Goal: Task Accomplishment & Management: Complete application form

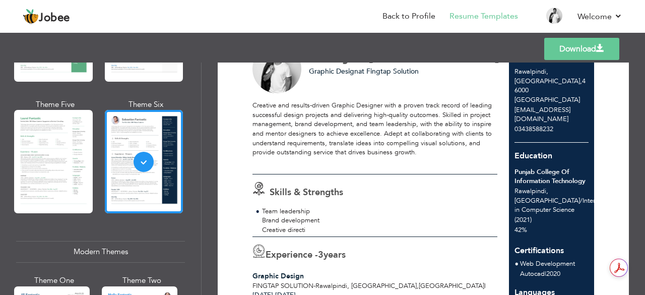
scroll to position [52, 0]
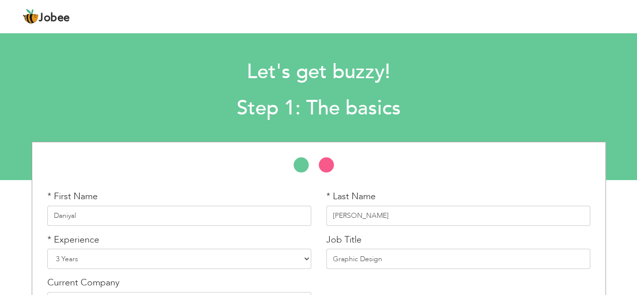
scroll to position [50, 0]
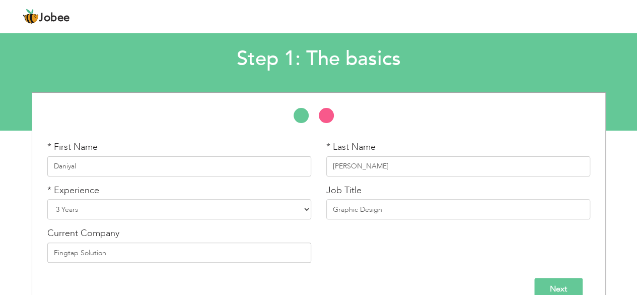
click at [325, 115] on li at bounding box center [331, 118] width 25 height 20
click at [294, 113] on li at bounding box center [306, 118] width 25 height 20
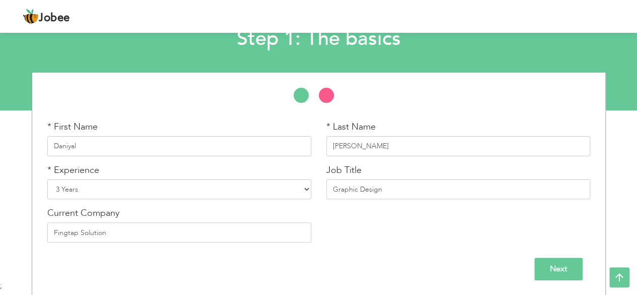
click at [560, 269] on input "Next" at bounding box center [558, 268] width 48 height 23
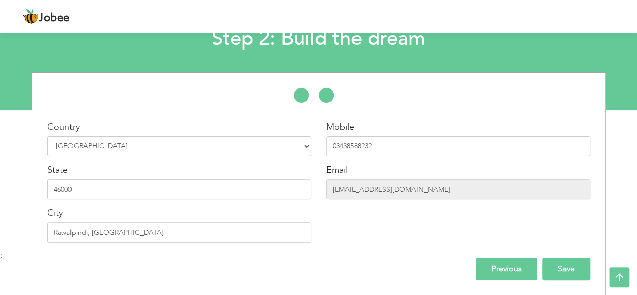
click at [553, 269] on input "Save" at bounding box center [566, 268] width 48 height 23
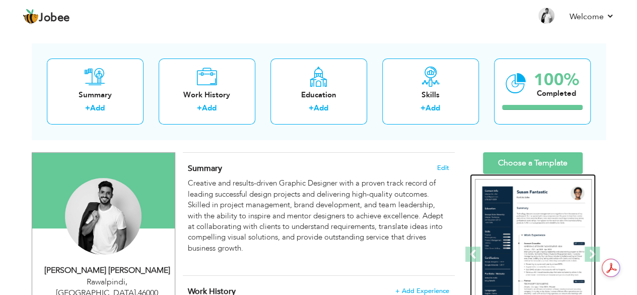
click at [551, 208] on img at bounding box center [533, 254] width 117 height 151
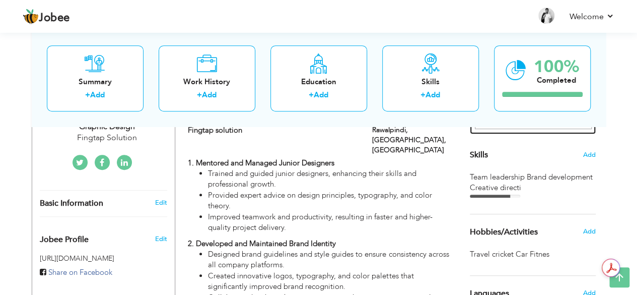
scroll to position [239, 0]
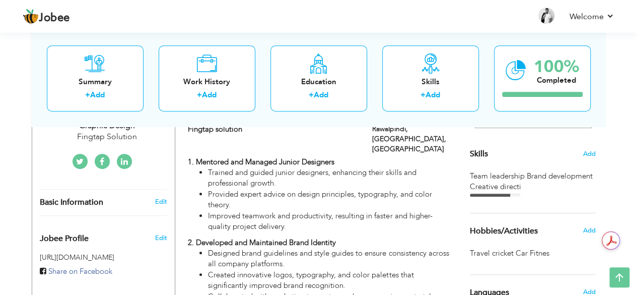
scroll to position [245, 0]
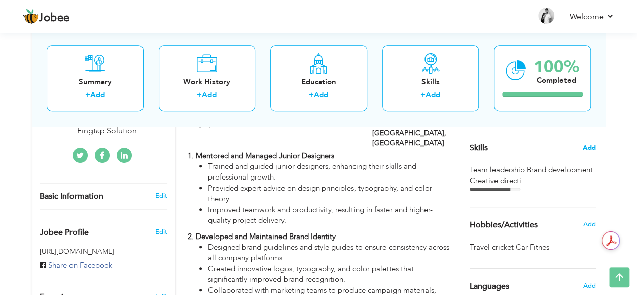
click at [584, 148] on span "Add" at bounding box center [589, 148] width 13 height 10
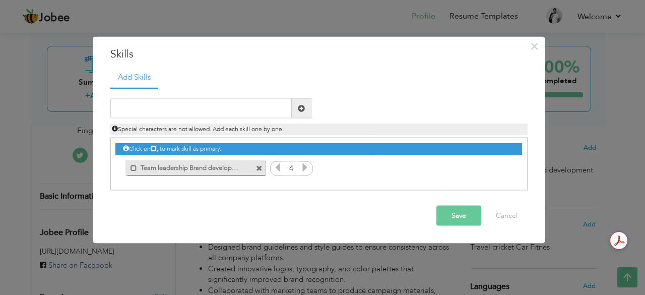
click at [229, 166] on label "Team leadership Brand development Creative directi" at bounding box center [188, 166] width 102 height 13
click at [229, 166] on label "Team leadership Brand development Creative directi" at bounding box center [189, 166] width 100 height 13
click at [229, 166] on label "Team leadership Brand development Creative directi" at bounding box center [188, 166] width 102 height 13
click at [229, 166] on label "Team leadership Brand development Creative directi" at bounding box center [189, 166] width 100 height 13
click at [229, 166] on label "Team leadership Brand development Creative directi" at bounding box center [188, 166] width 102 height 13
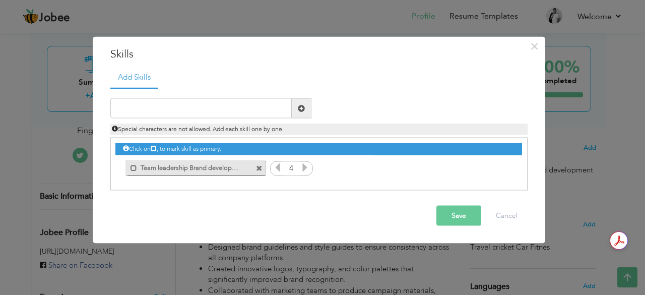
click at [229, 166] on label "Team leadership Brand development Creative directi" at bounding box center [188, 166] width 102 height 13
click at [167, 112] on input "text" at bounding box center [200, 108] width 181 height 20
click at [260, 168] on span at bounding box center [259, 168] width 7 height 7
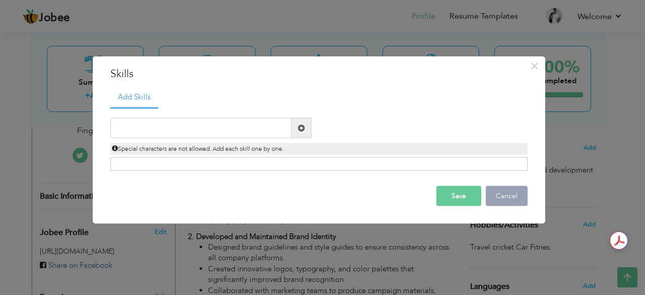
click at [500, 196] on button "Cancel" at bounding box center [507, 196] width 42 height 20
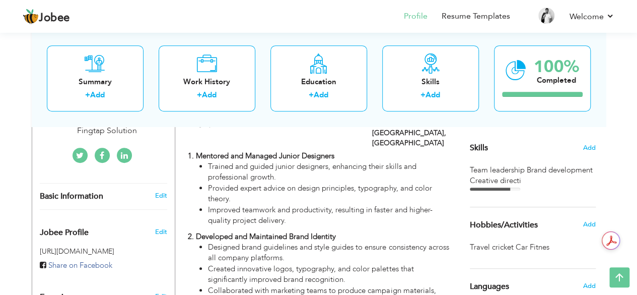
click at [520, 181] on div "Team leadership Brand development Creative directi" at bounding box center [533, 176] width 126 height 22
drag, startPoint x: 520, startPoint y: 181, endPoint x: 472, endPoint y: 165, distance: 50.0
click at [472, 165] on div "Team leadership Brand development Creative directi" at bounding box center [533, 176] width 126 height 22
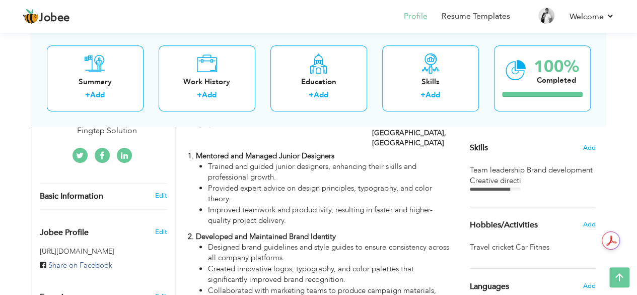
click at [472, 165] on div "Team leadership Brand development Creative directi" at bounding box center [533, 176] width 126 height 22
drag, startPoint x: 472, startPoint y: 165, endPoint x: 554, endPoint y: 212, distance: 94.1
click at [554, 212] on div "Choose a Template ‹" at bounding box center [534, 274] width 144 height 659
click at [587, 147] on span "Add" at bounding box center [589, 148] width 13 height 10
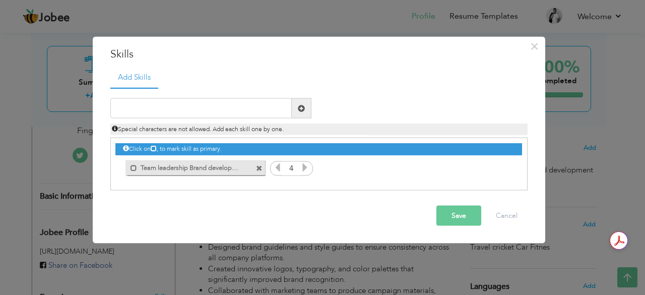
click at [260, 169] on span at bounding box center [259, 168] width 7 height 7
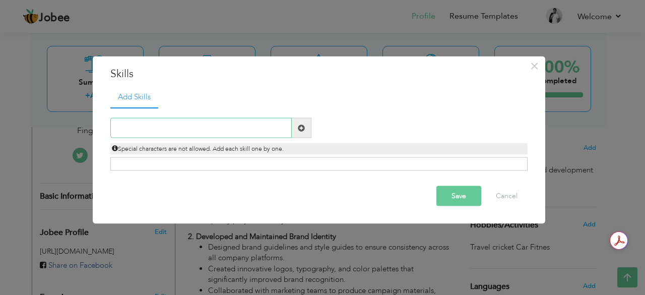
click at [243, 134] on input "text" at bounding box center [200, 128] width 181 height 20
paste input "Team leadership"
type input "Team leadership"
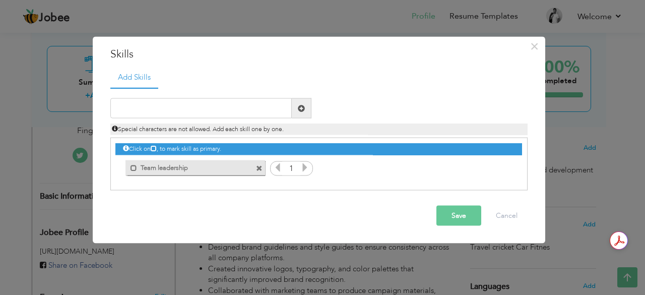
drag, startPoint x: 464, startPoint y: 214, endPoint x: 96, endPoint y: -44, distance: 449.9
click at [215, 114] on input "text" at bounding box center [200, 108] width 181 height 20
paste input "Brand development"
type input "Brand development"
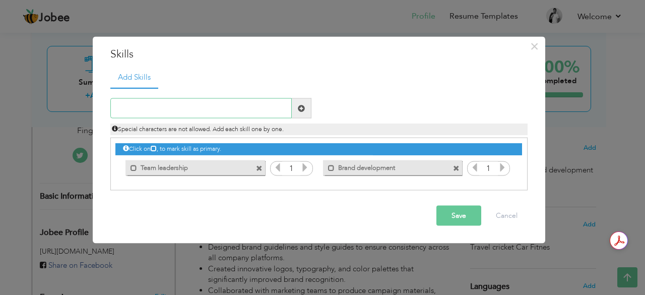
paste input "Creative direction"
type input "Creative direction"
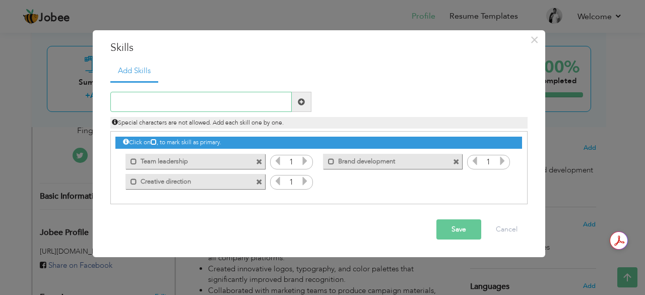
paste input "Project coordination"
type input "Project coordination"
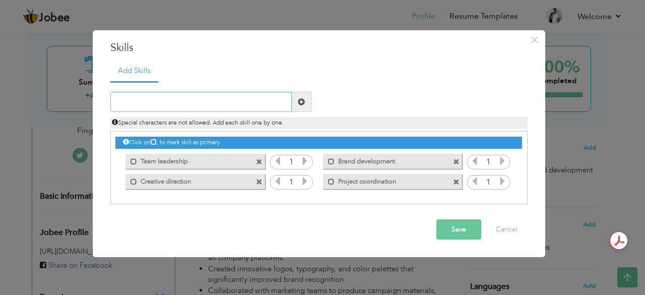
click at [190, 102] on input "text" at bounding box center [200, 102] width 181 height 20
paste input "User experience design"
type input "User experience design"
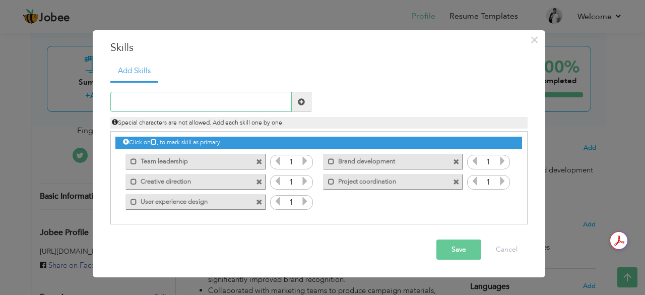
click at [228, 93] on input "text" at bounding box center [200, 102] width 181 height 20
paste input "Client collaboration"
type input "Client collaboration"
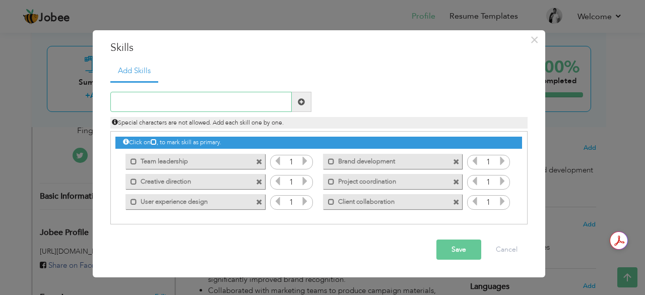
click at [233, 103] on input "text" at bounding box center [200, 102] width 181 height 20
paste input "Design innovation"
type input "Design innovation"
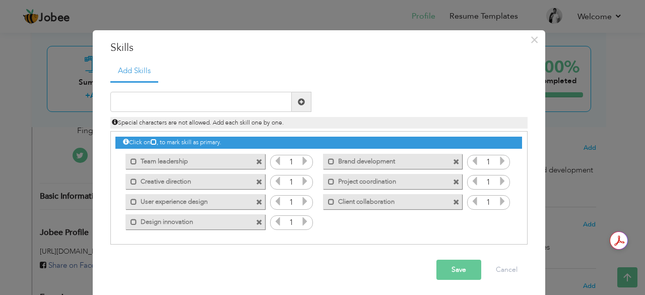
click at [460, 272] on button "Save" at bounding box center [458, 269] width 45 height 20
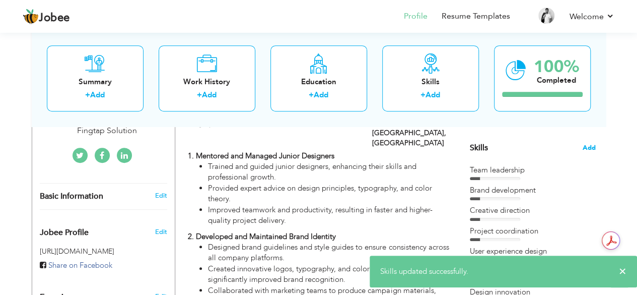
click at [590, 148] on span "Add" at bounding box center [589, 148] width 13 height 10
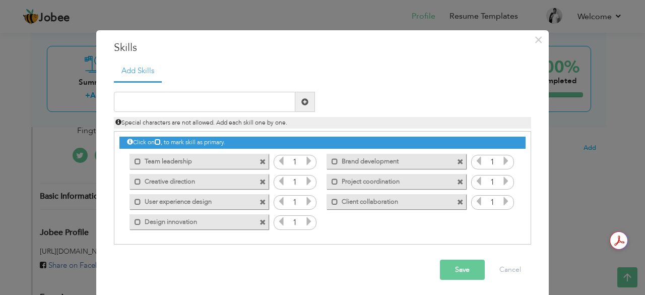
click at [305, 161] on icon at bounding box center [308, 160] width 9 height 9
click at [305, 177] on icon at bounding box center [308, 180] width 9 height 9
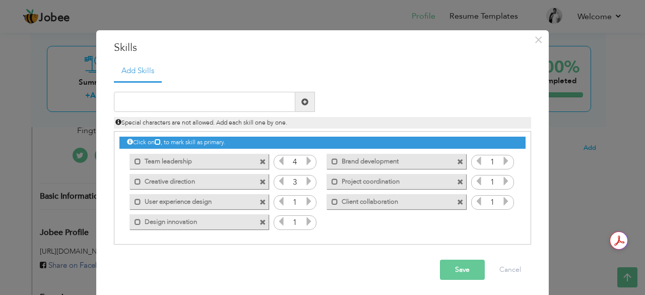
click at [305, 177] on icon at bounding box center [308, 180] width 9 height 9
click at [304, 204] on icon at bounding box center [308, 200] width 9 height 9
click at [308, 221] on icon at bounding box center [308, 221] width 9 height 9
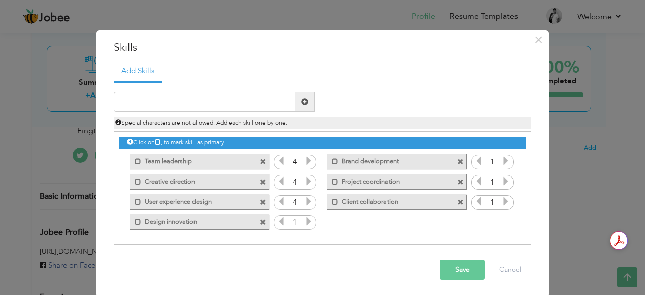
click at [308, 221] on icon at bounding box center [308, 221] width 9 height 9
click at [501, 161] on icon at bounding box center [505, 160] width 9 height 9
click at [502, 180] on icon at bounding box center [505, 180] width 9 height 9
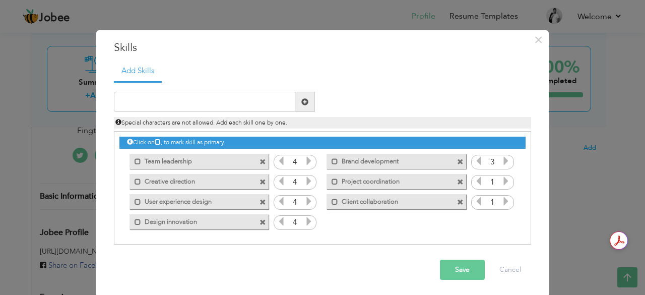
click at [502, 180] on icon at bounding box center [505, 180] width 9 height 9
click at [503, 200] on icon at bounding box center [505, 200] width 9 height 9
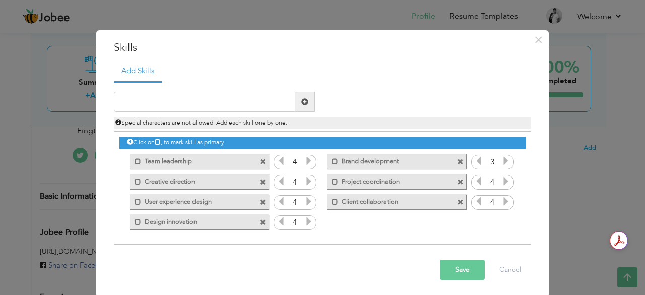
click at [476, 204] on icon at bounding box center [478, 200] width 9 height 9
click at [457, 266] on button "Save" at bounding box center [462, 269] width 45 height 20
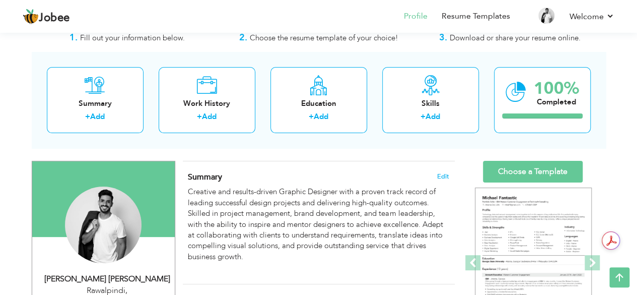
scroll to position [0, 0]
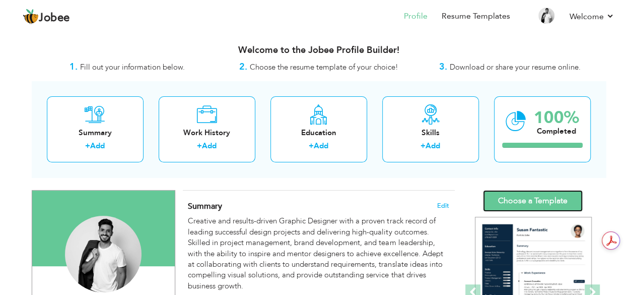
click at [550, 202] on link "Choose a Template" at bounding box center [533, 201] width 100 height 22
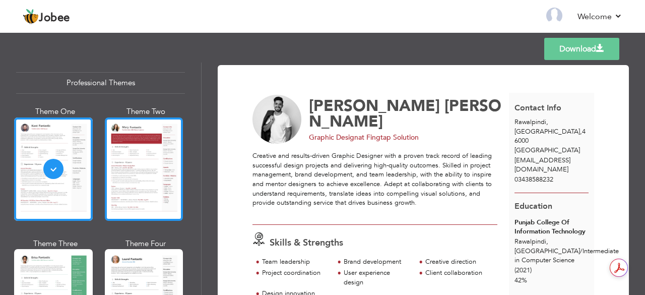
scroll to position [17, 0]
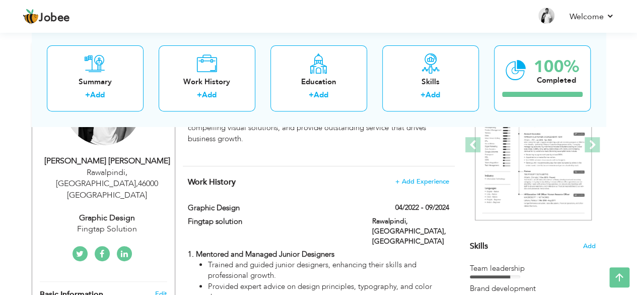
click at [107, 159] on div "Daniyal Shafique Shafique" at bounding box center [107, 161] width 135 height 12
type input "[PERSON_NAME]"
type input "03438588232"
select select "number:166"
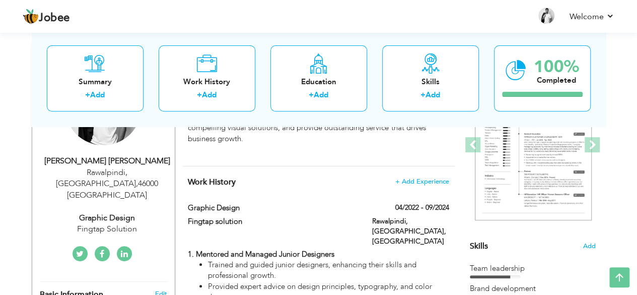
type input "46000"
type input "Rawalpindi, [GEOGRAPHIC_DATA]"
select select "number:5"
type input "Fingtap Solution"
type input "Graphic Design"
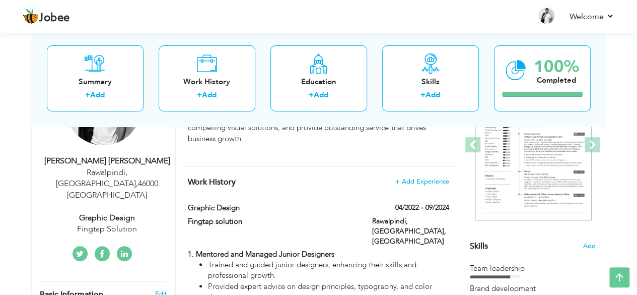
type input "www.linkedin.com/in/daniyal-shafique-346347380"
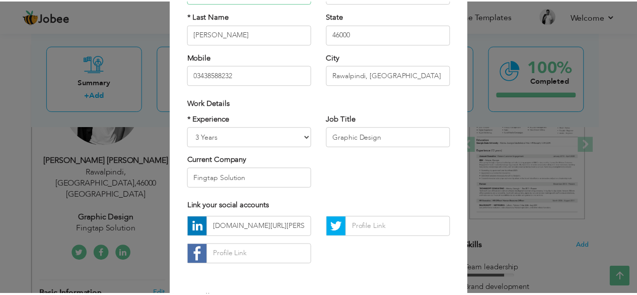
scroll to position [157, 0]
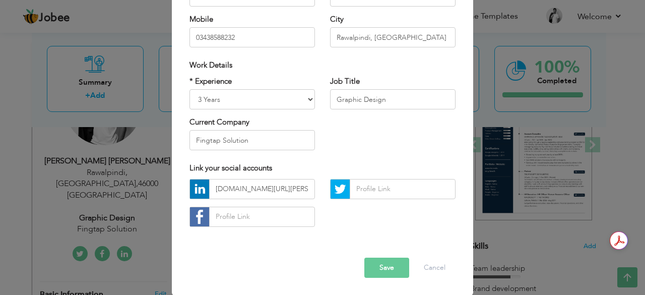
type input "Daniyal"
click at [374, 270] on button "Save" at bounding box center [386, 267] width 45 height 20
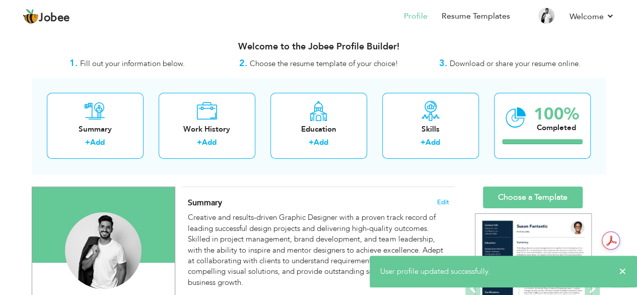
scroll to position [0, 0]
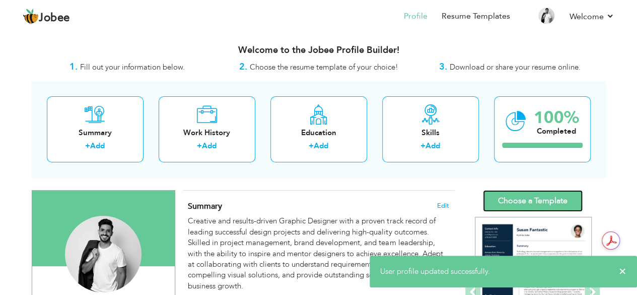
click at [543, 198] on link "Choose a Template" at bounding box center [533, 201] width 100 height 22
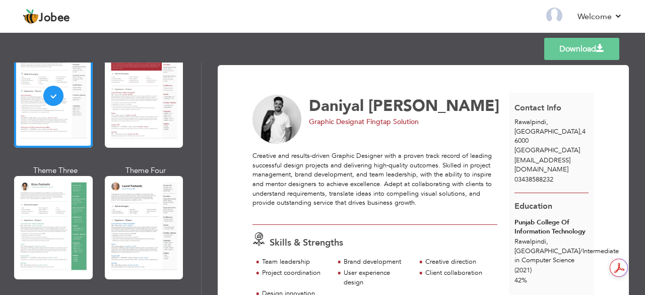
scroll to position [93, 0]
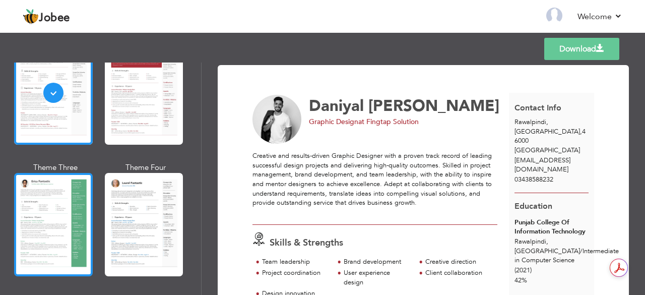
click at [72, 213] on div at bounding box center [53, 224] width 79 height 103
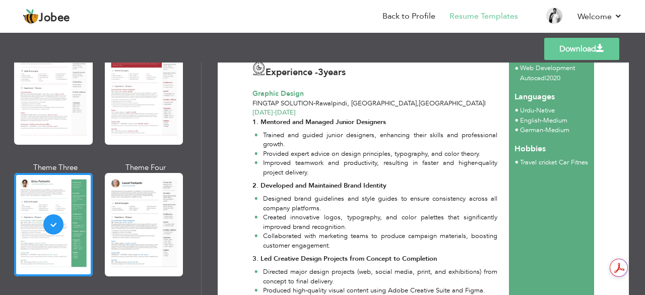
scroll to position [243, 0]
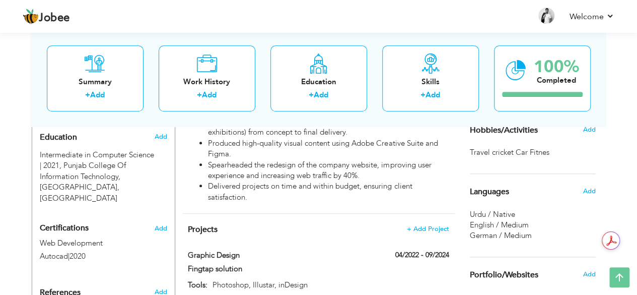
scroll to position [452, 0]
click at [589, 128] on span "Add" at bounding box center [588, 128] width 13 height 9
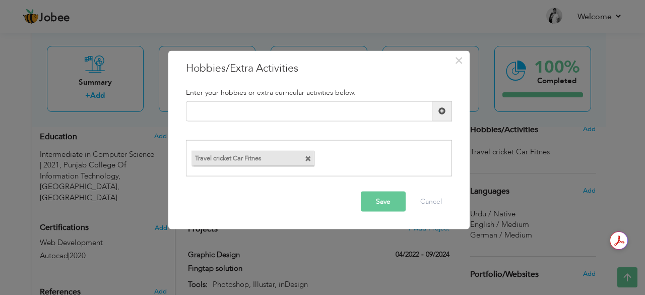
click at [310, 158] on span at bounding box center [308, 159] width 7 height 7
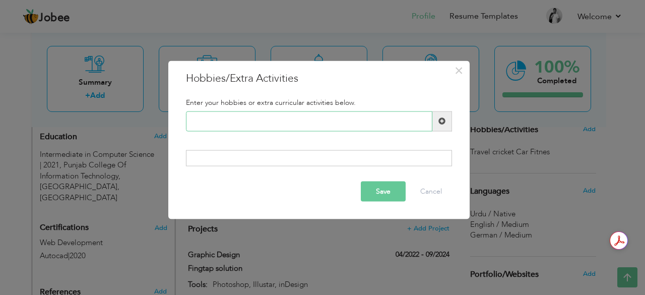
click at [272, 115] on input "text" at bounding box center [309, 121] width 246 height 20
paste input "Travel"
type input "Travel"
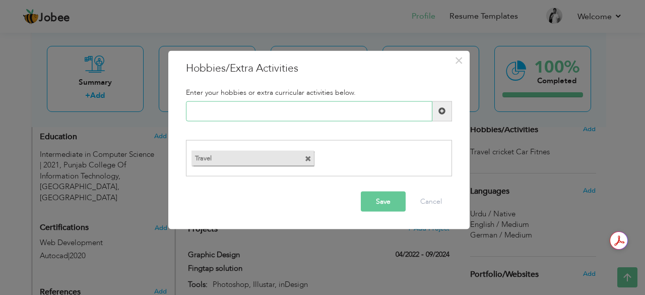
paste input "cricket"
type input "cricket"
paste input "Car"
type input "Car"
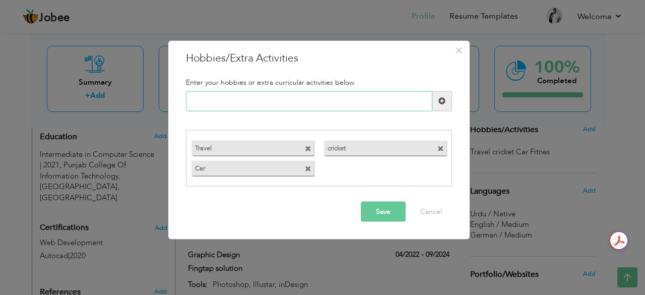
paste input "Fitness"
type input "Fitness"
click at [389, 213] on button "Save" at bounding box center [383, 211] width 45 height 20
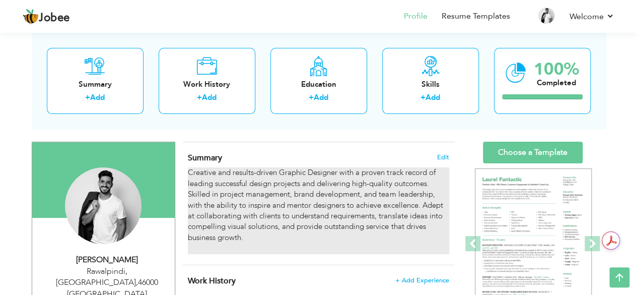
scroll to position [26, 0]
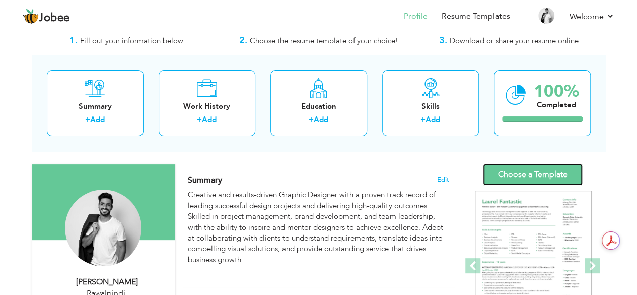
click at [522, 173] on link "Choose a Template" at bounding box center [533, 175] width 100 height 22
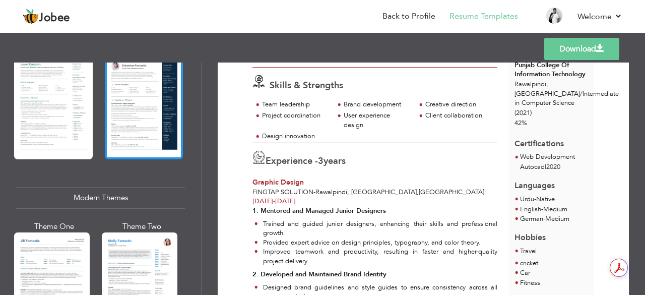
scroll to position [338, 0]
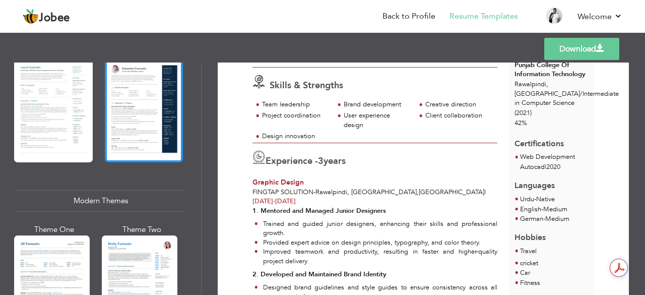
click at [137, 139] on div at bounding box center [144, 110] width 79 height 103
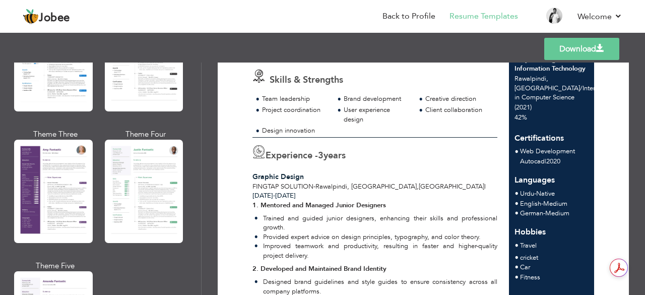
scroll to position [864, 0]
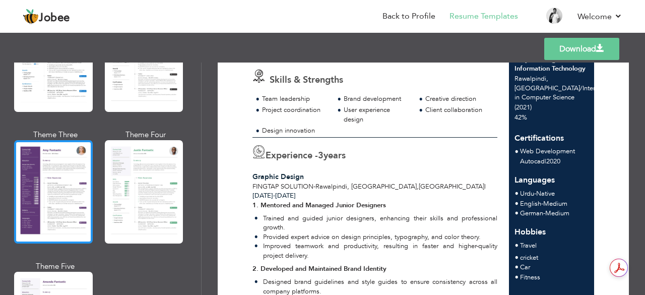
click at [50, 209] on div at bounding box center [53, 191] width 79 height 103
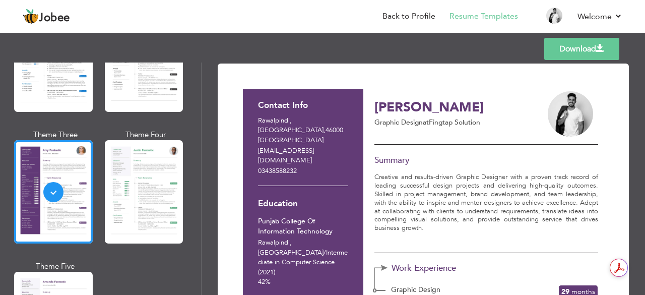
scroll to position [0, 0]
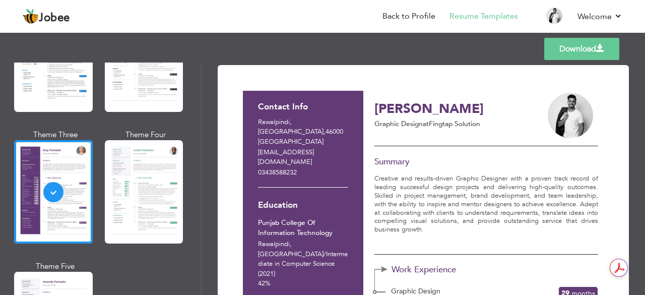
click at [580, 40] on link "Download" at bounding box center [581, 49] width 75 height 22
